Goal: Transaction & Acquisition: Purchase product/service

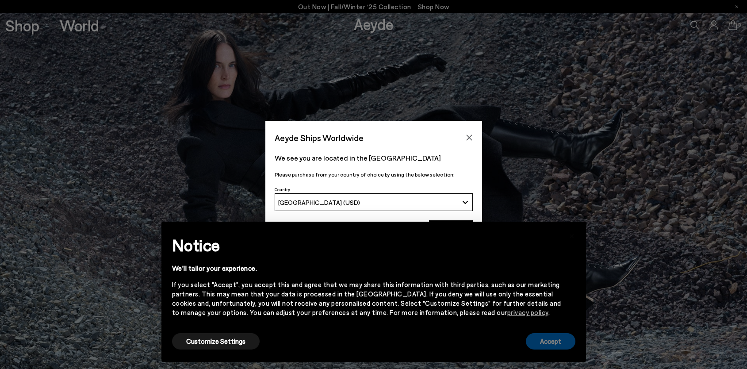
click at [559, 341] on button "Accept" at bounding box center [551, 341] width 50 height 16
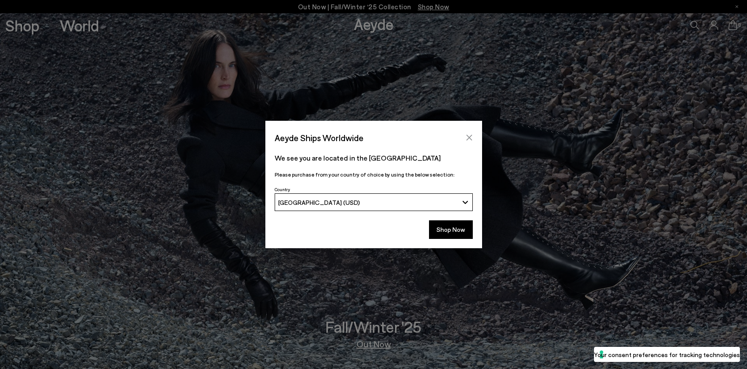
click at [468, 133] on button "Close" at bounding box center [469, 137] width 13 height 13
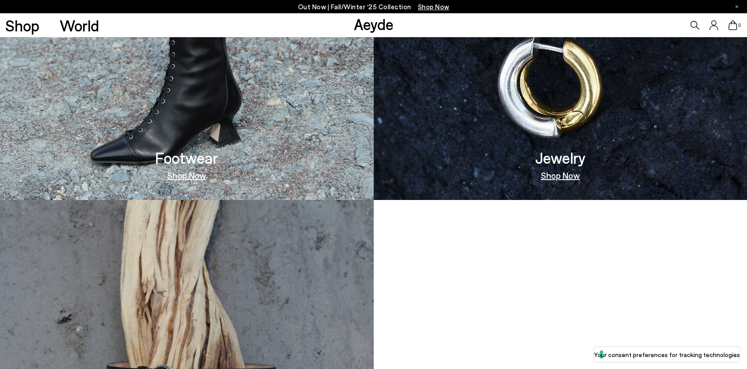
scroll to position [770, 0]
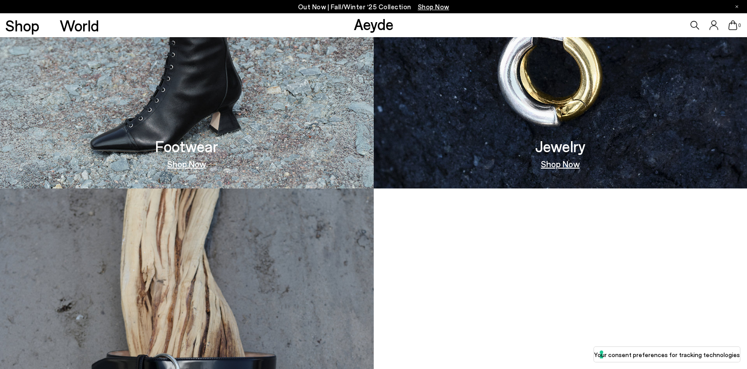
click at [203, 140] on h3 "Footwear" at bounding box center [186, 145] width 63 height 15
click at [184, 164] on link "Shop Now" at bounding box center [186, 163] width 39 height 9
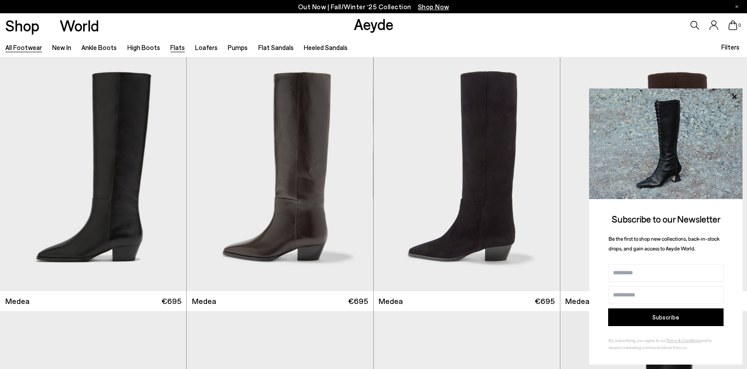
click at [170, 46] on link "Flats" at bounding box center [177, 47] width 15 height 8
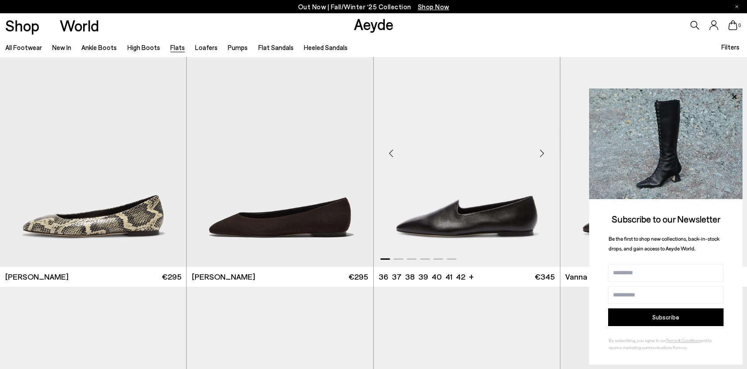
scroll to position [284, 0]
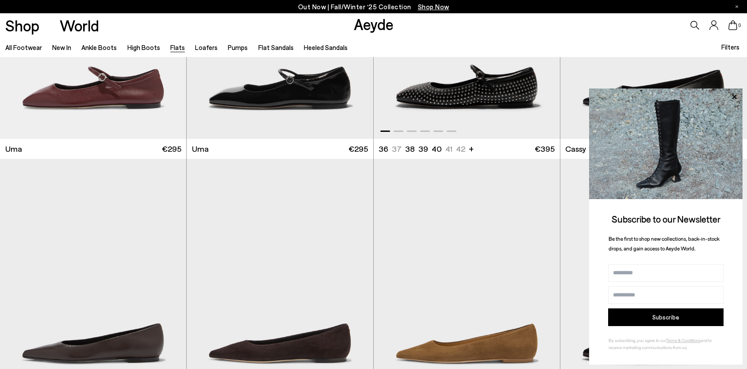
scroll to position [1579, 0]
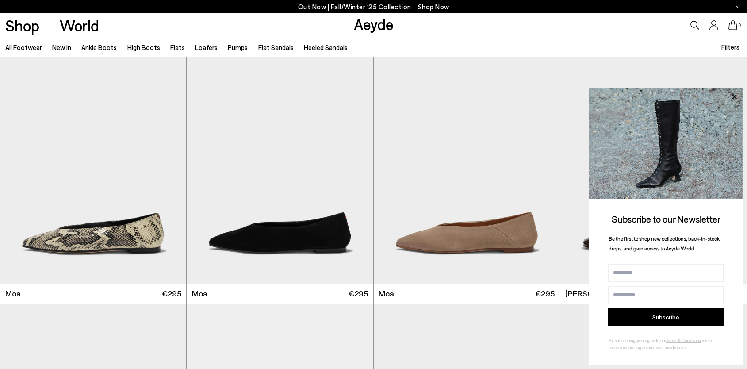
scroll to position [1903, 0]
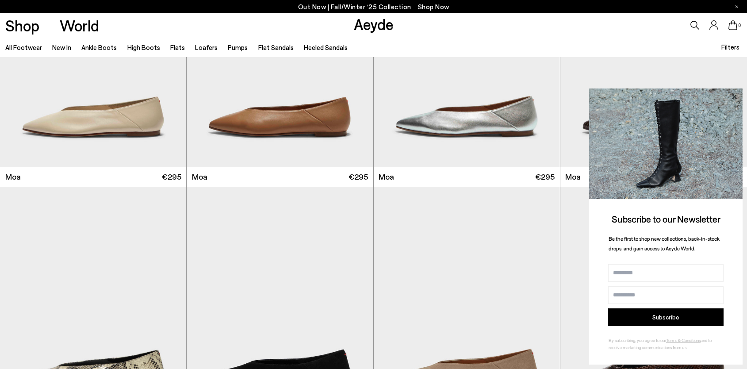
click at [737, 97] on icon at bounding box center [733, 96] width 11 height 11
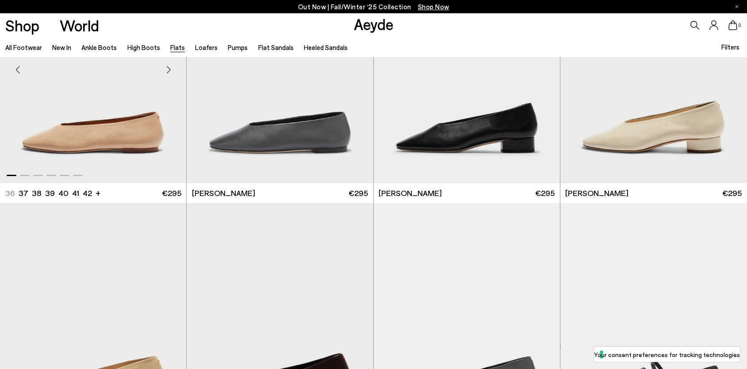
scroll to position [2999, 0]
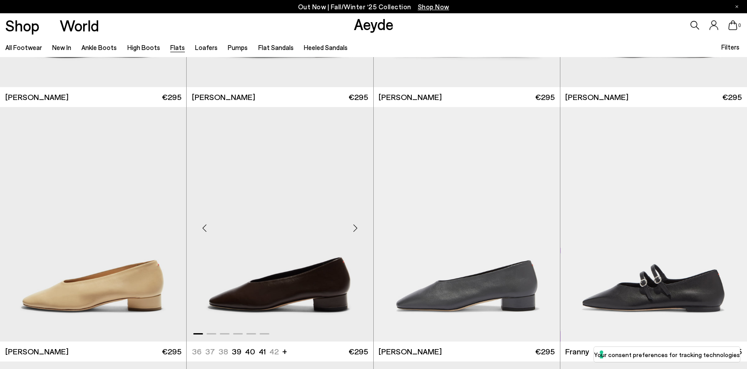
click at [243, 253] on img "1 / 6" at bounding box center [280, 224] width 186 height 234
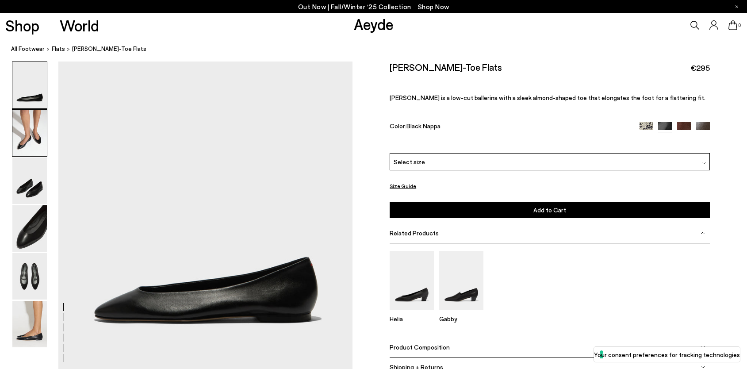
click at [36, 128] on img at bounding box center [29, 133] width 34 height 46
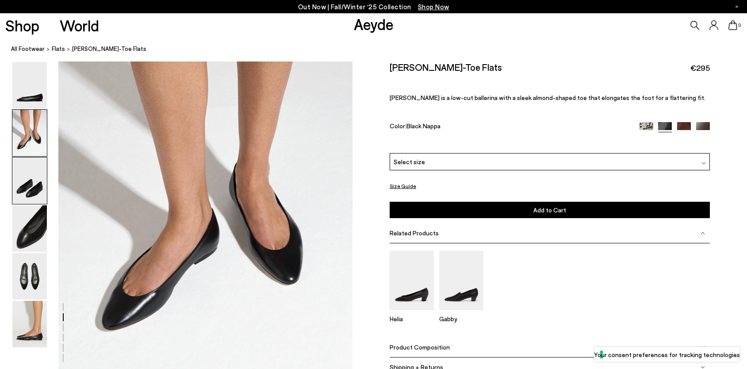
scroll to position [387, 0]
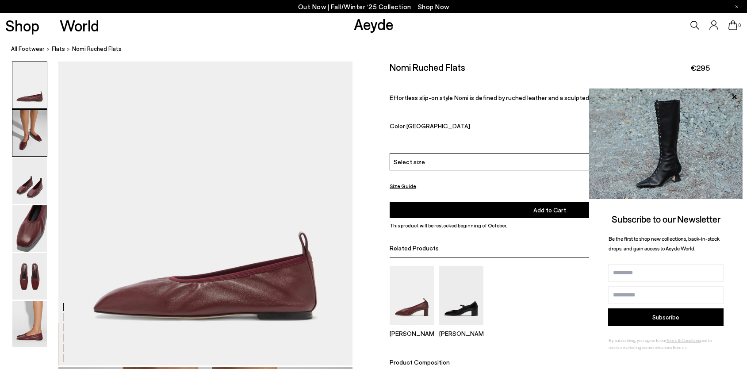
click at [28, 140] on img at bounding box center [29, 133] width 34 height 46
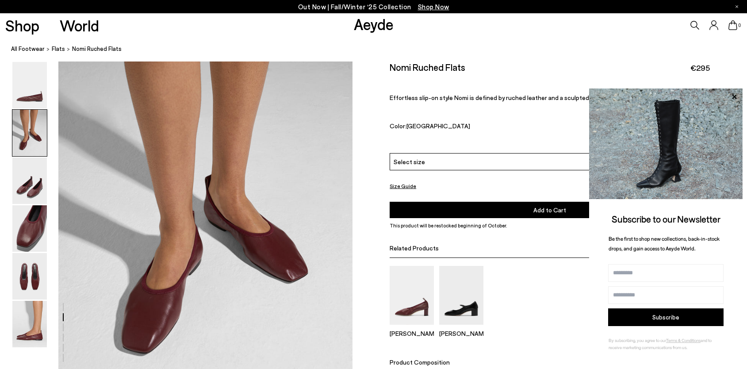
scroll to position [367, 0]
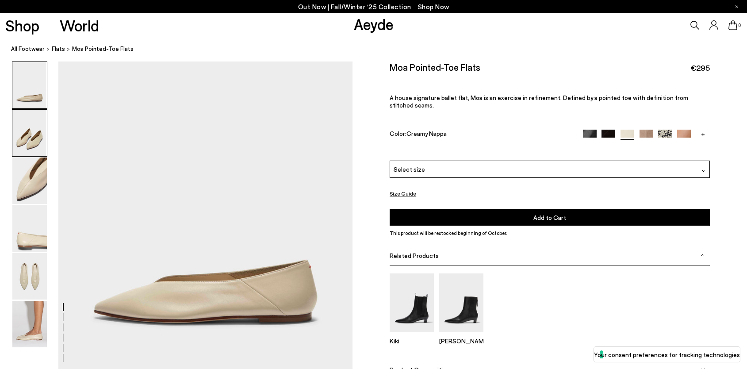
click at [21, 134] on img at bounding box center [29, 133] width 34 height 46
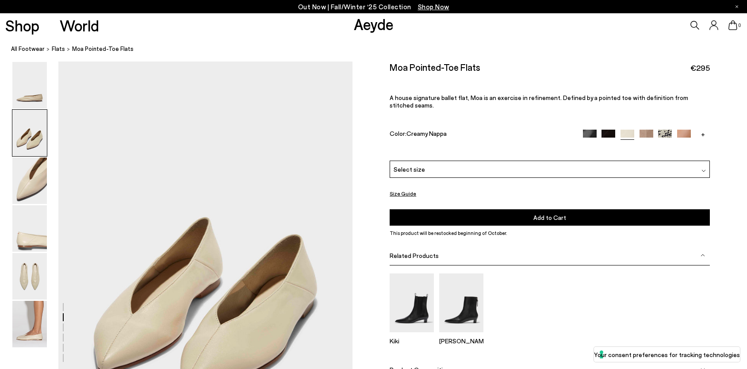
scroll to position [310, 0]
click at [607, 119] on div "Moa Pointed-Toe Flats €295 A house signature ballet flat, Moa is an exercise in…" at bounding box center [550, 110] width 320 height 99
click at [606, 130] on img at bounding box center [609, 137] width 14 height 14
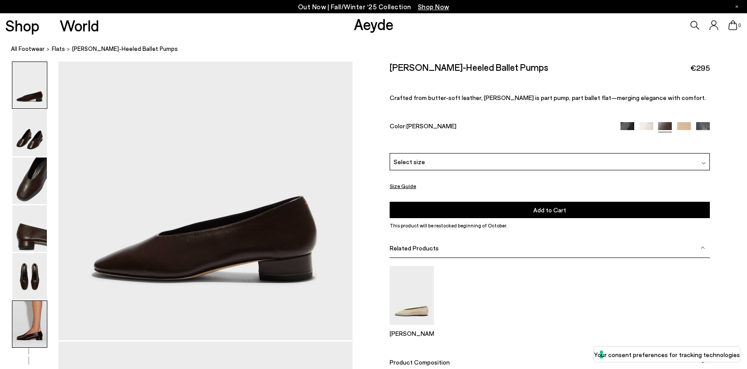
click at [30, 318] on img at bounding box center [29, 324] width 34 height 46
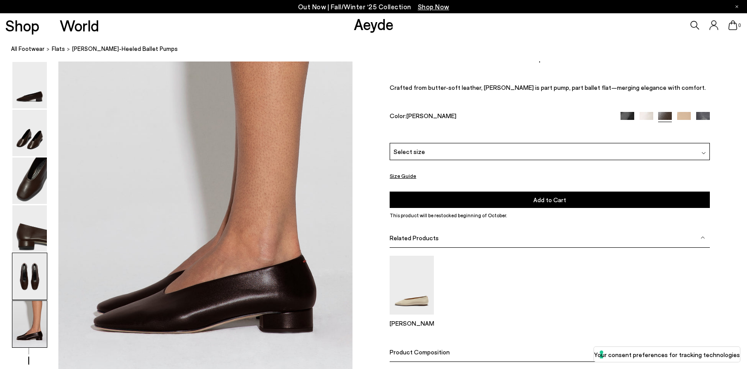
click at [32, 288] on img at bounding box center [29, 276] width 34 height 46
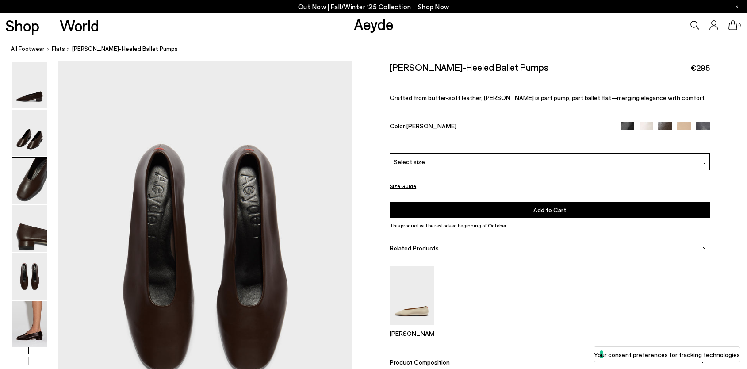
click at [43, 182] on img at bounding box center [29, 180] width 34 height 46
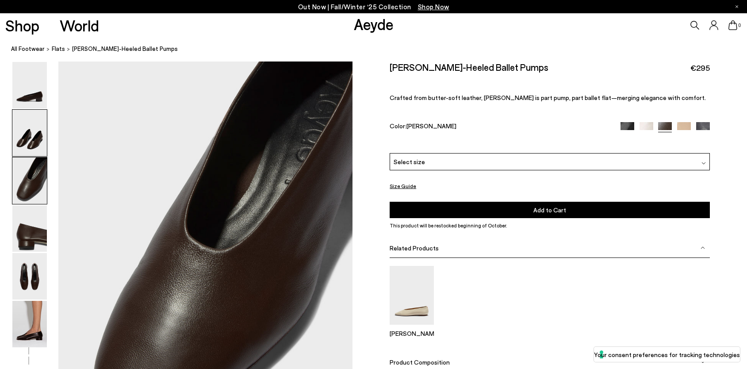
click at [37, 125] on img at bounding box center [29, 133] width 34 height 46
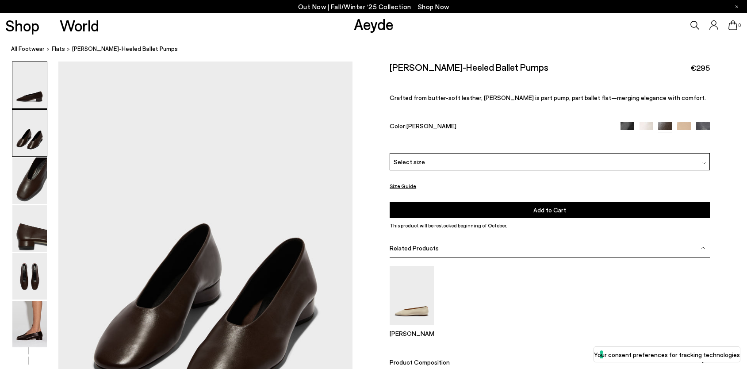
click at [34, 92] on img at bounding box center [29, 85] width 34 height 46
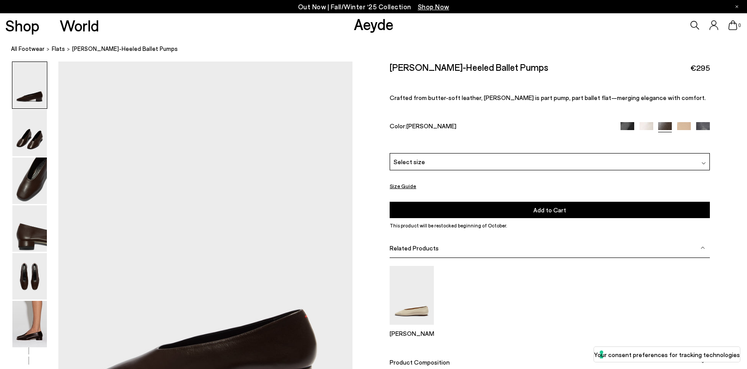
scroll to position [97, 0]
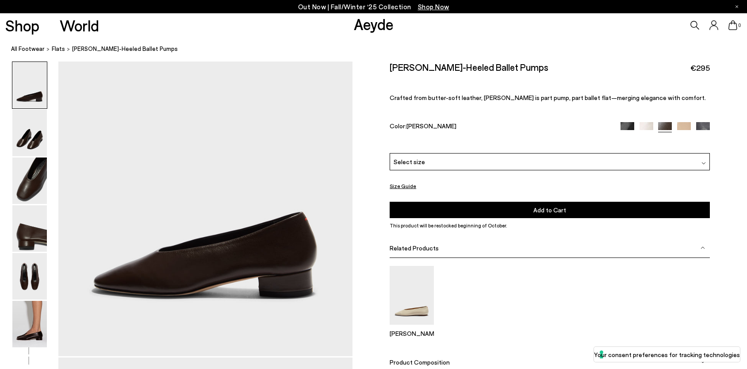
click at [631, 126] on img at bounding box center [628, 129] width 14 height 14
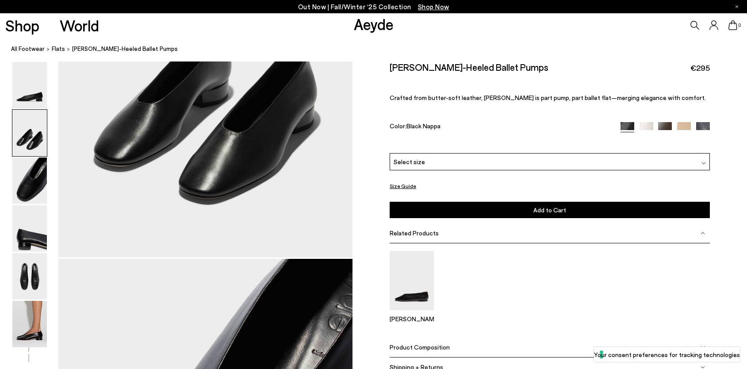
scroll to position [675, 0]
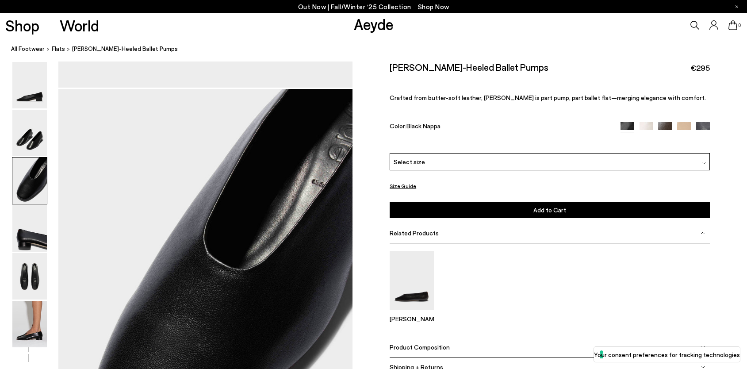
click at [34, 326] on img at bounding box center [29, 324] width 34 height 46
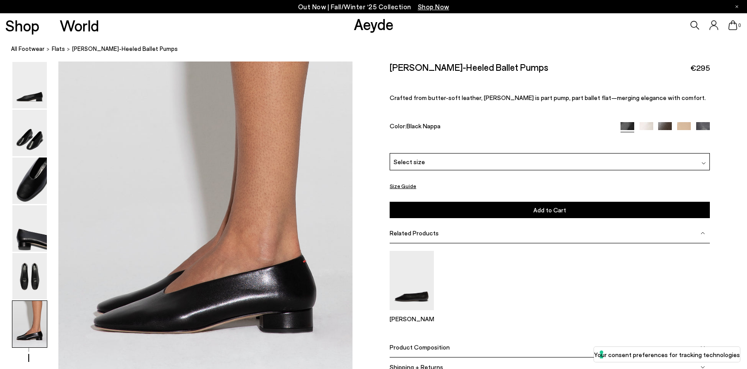
click at [662, 122] on div "Delia Low-Heeled Ballet Pumps €295 Crafted from butter-soft leather, Delia is p…" at bounding box center [550, 107] width 320 height 92
click at [663, 123] on img at bounding box center [665, 129] width 14 height 14
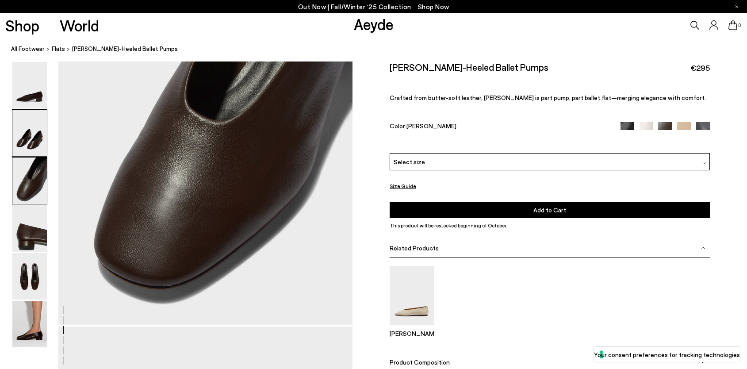
click at [29, 140] on img at bounding box center [29, 133] width 34 height 46
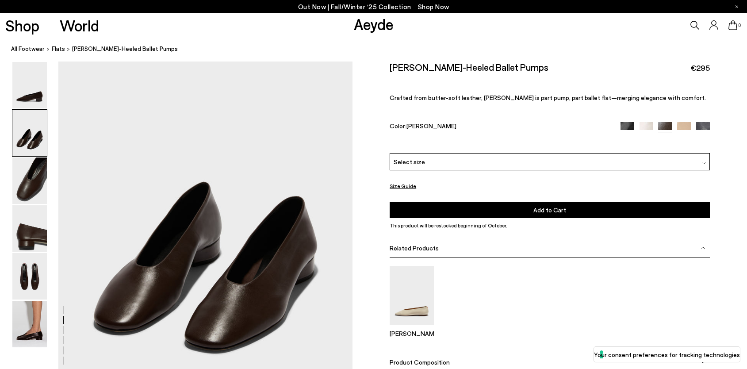
scroll to position [435, 4]
click at [17, 103] on img at bounding box center [29, 85] width 34 height 46
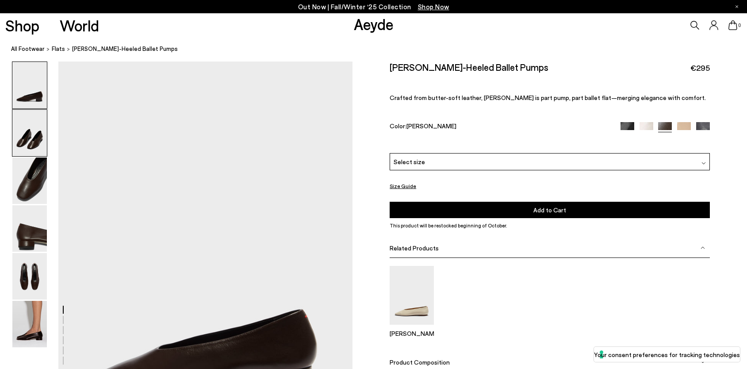
scroll to position [92, 4]
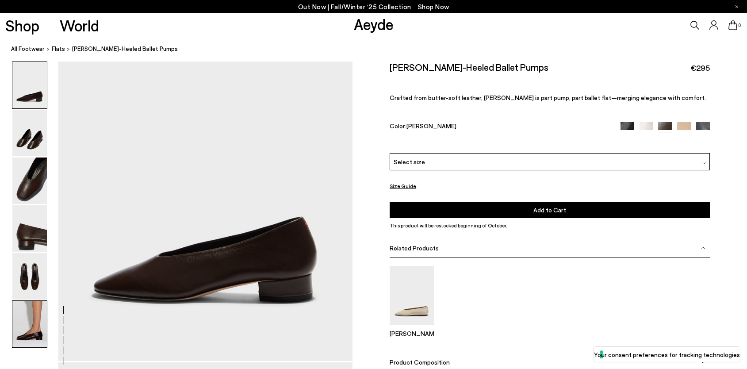
click at [27, 322] on img at bounding box center [29, 324] width 34 height 46
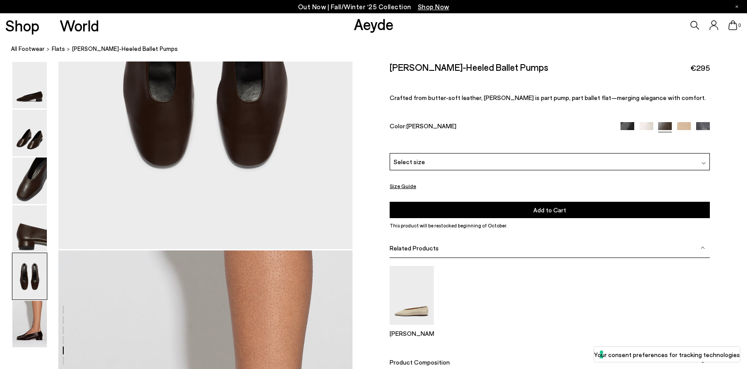
scroll to position [2027, 4]
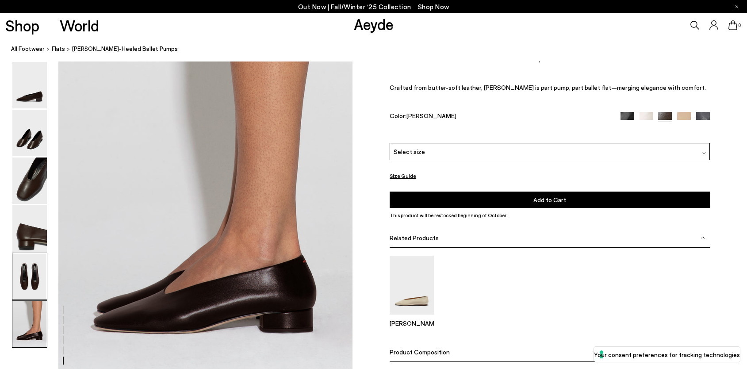
click at [32, 288] on img at bounding box center [29, 276] width 34 height 46
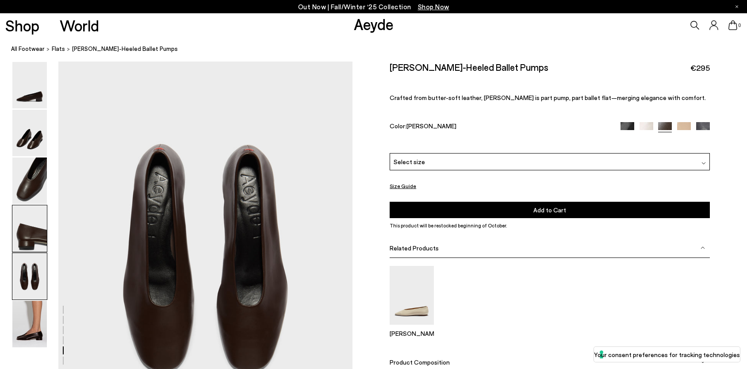
click at [25, 235] on img at bounding box center [29, 228] width 34 height 46
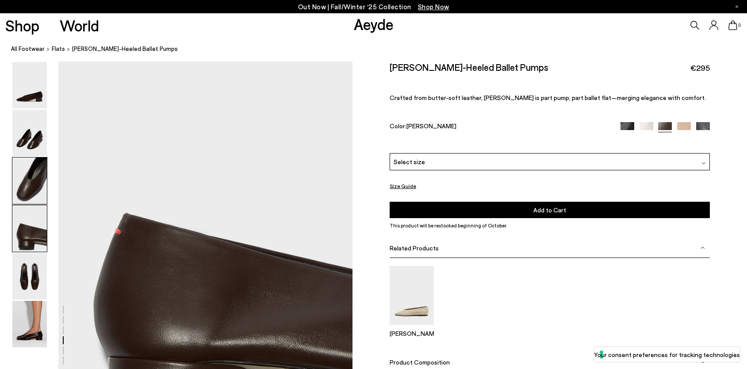
click at [22, 197] on img at bounding box center [29, 180] width 34 height 46
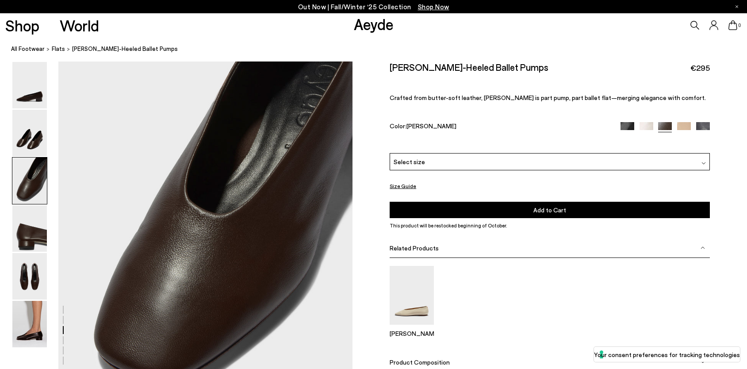
scroll to position [825, 4]
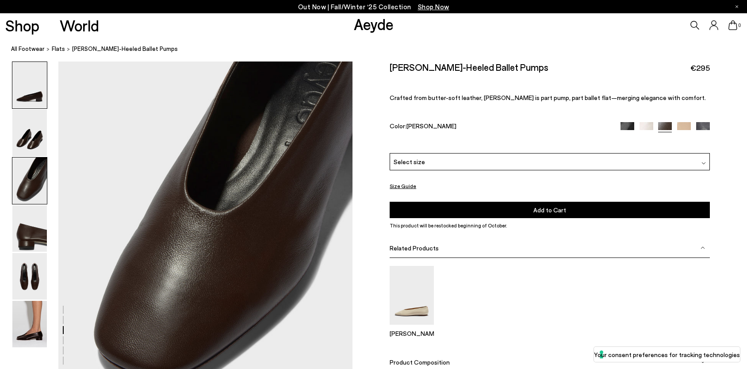
click at [31, 97] on img at bounding box center [29, 85] width 34 height 46
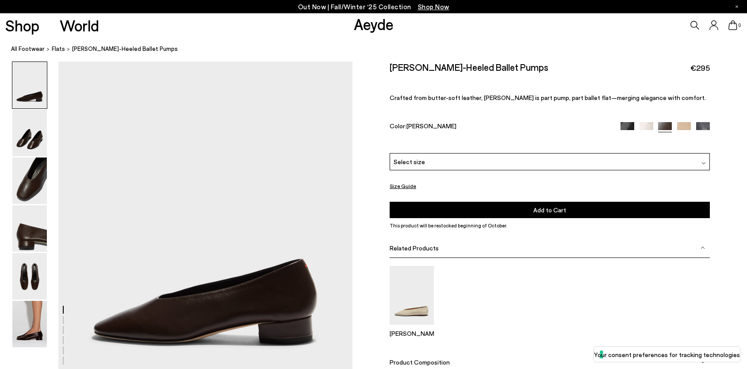
scroll to position [123, 4]
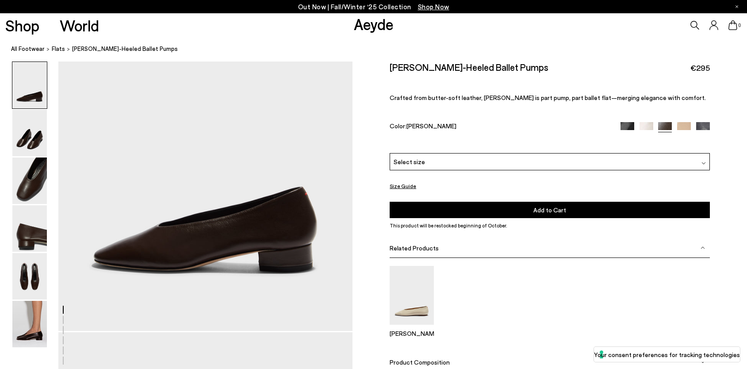
click at [361, 0] on div "Out Now | Fall/Winter ‘25 Collection Shop Now" at bounding box center [373, 6] width 747 height 13
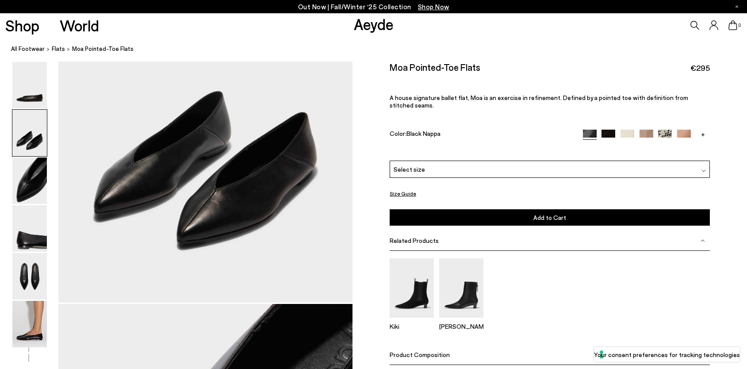
scroll to position [460, 0]
